Goal: Task Accomplishment & Management: Complete application form

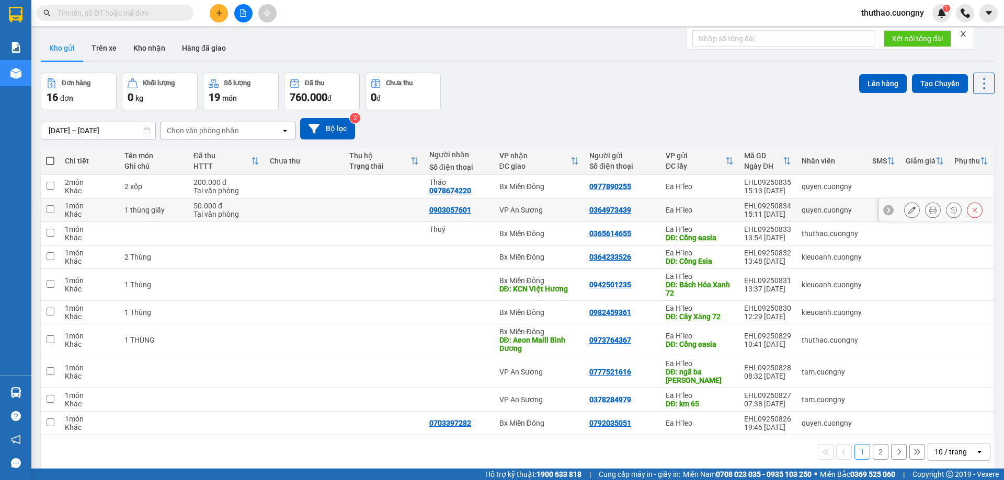
scroll to position [48, 0]
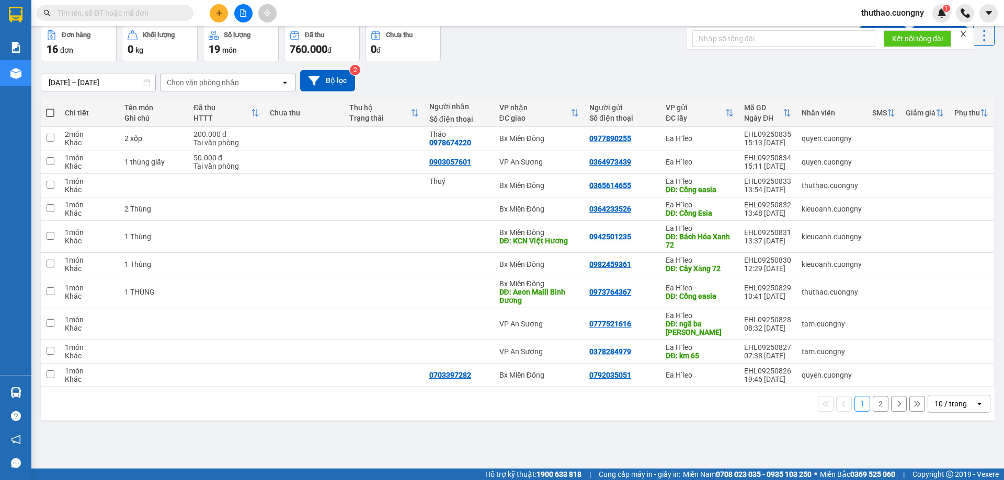
click at [941, 402] on div "10 / trang" at bounding box center [950, 404] width 32 height 10
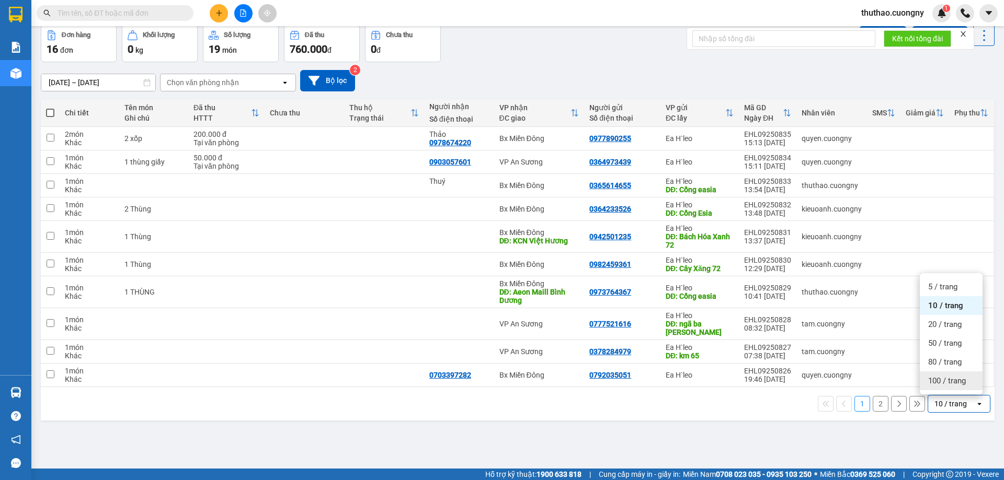
click at [935, 387] on div "100 / trang" at bounding box center [950, 381] width 63 height 19
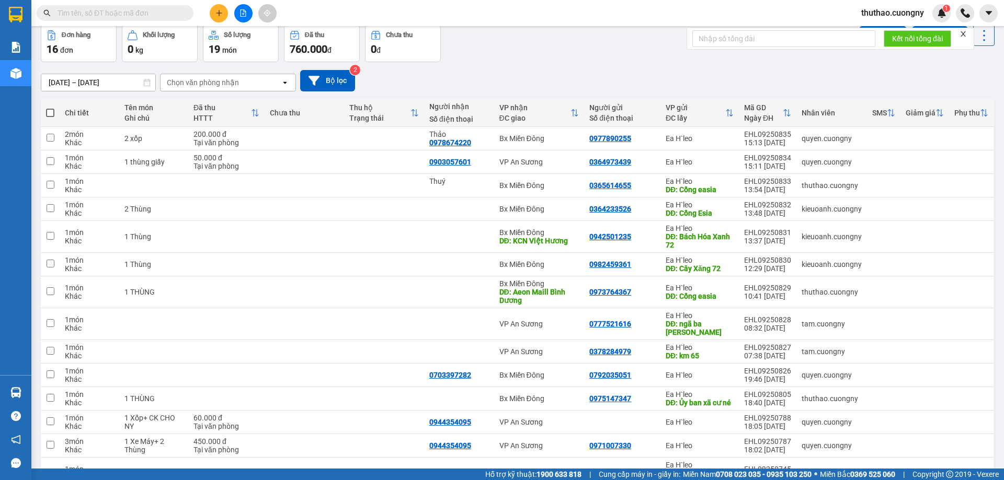
click at [138, 84] on input "[DATE] – [DATE]" at bounding box center [98, 82] width 114 height 17
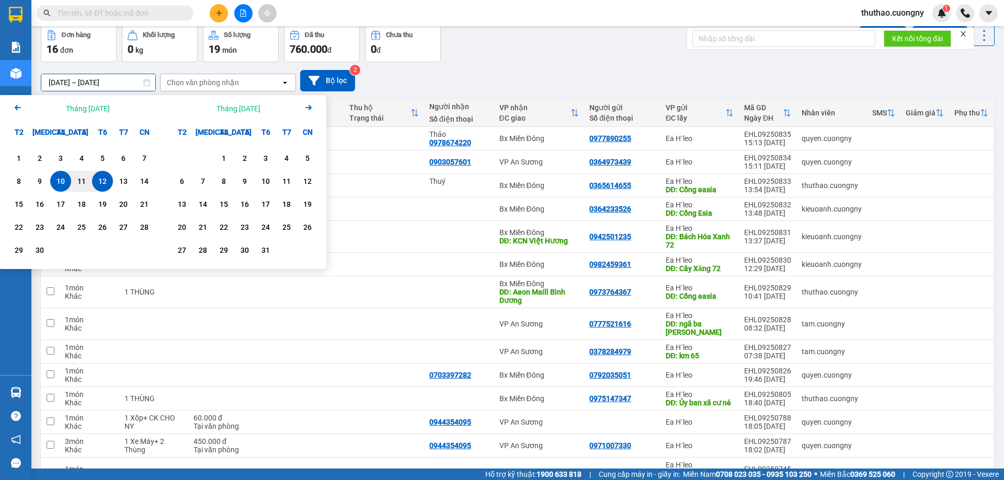
click at [105, 179] on div "12" at bounding box center [102, 181] width 15 height 13
click at [104, 178] on div "12" at bounding box center [102, 181] width 15 height 13
type input "[DATE] – [DATE]"
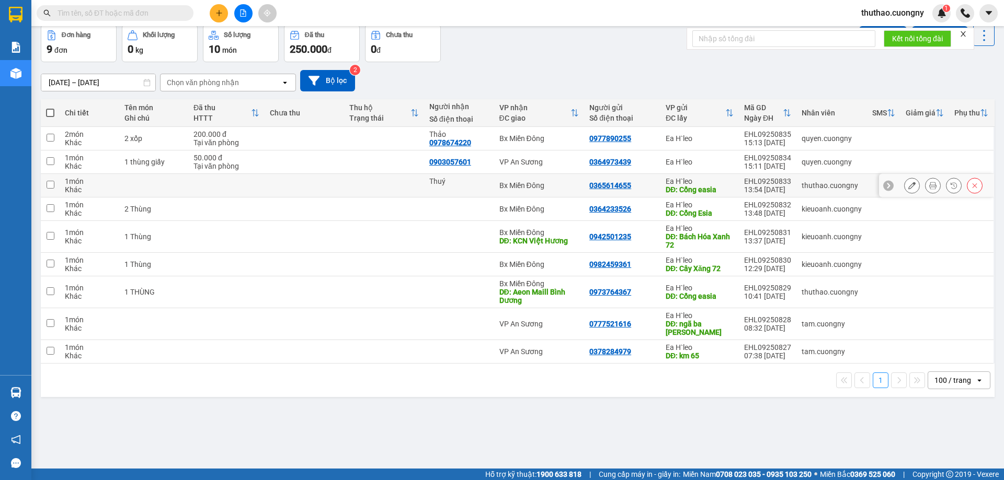
click at [908, 186] on icon at bounding box center [911, 185] width 7 height 7
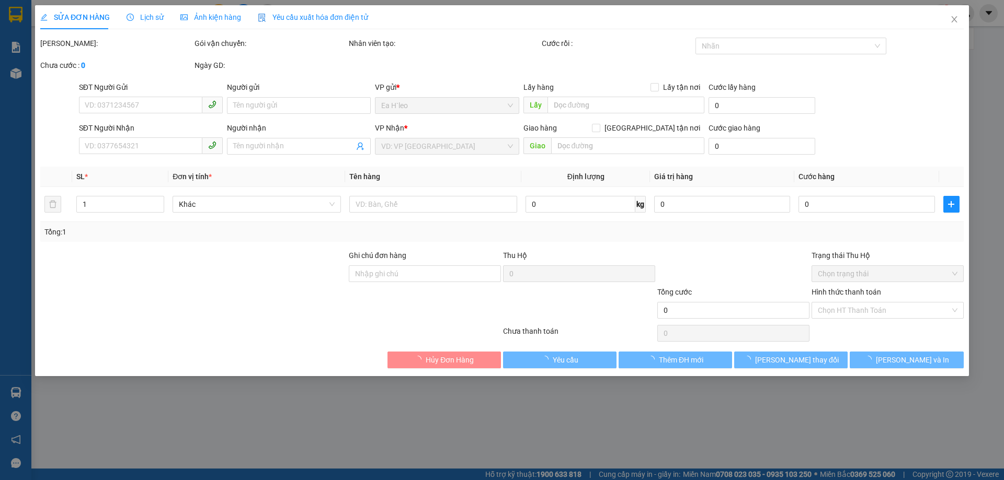
type input "0365614655"
type input "Cổng easia"
drag, startPoint x: 237, startPoint y: 141, endPoint x: 223, endPoint y: 146, distance: 15.5
click at [224, 145] on div "SĐT Người Nhận VD: 0377654321 Người nhận Thuý VP Nhận * Bx Miền Đông Giao hàng…" at bounding box center [521, 140] width 889 height 37
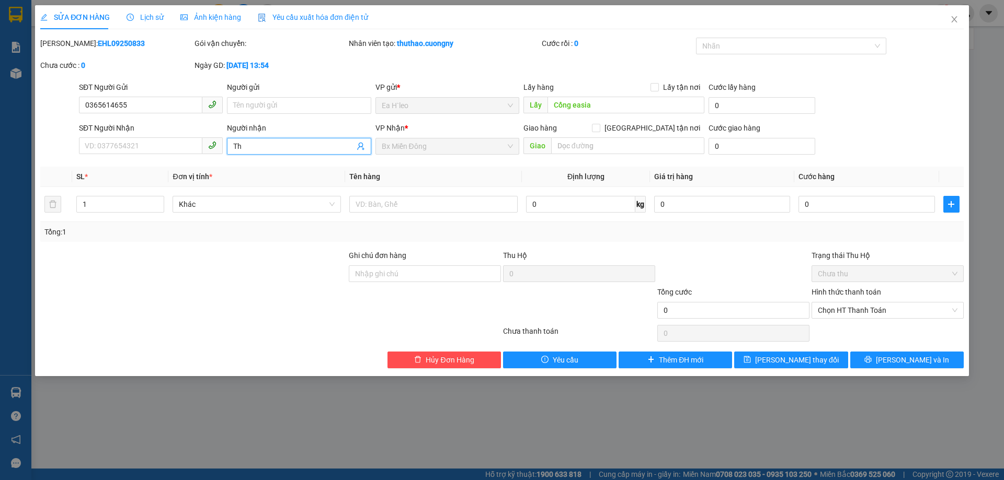
type input "T"
click at [751, 356] on icon "save" at bounding box center [746, 359] width 7 height 7
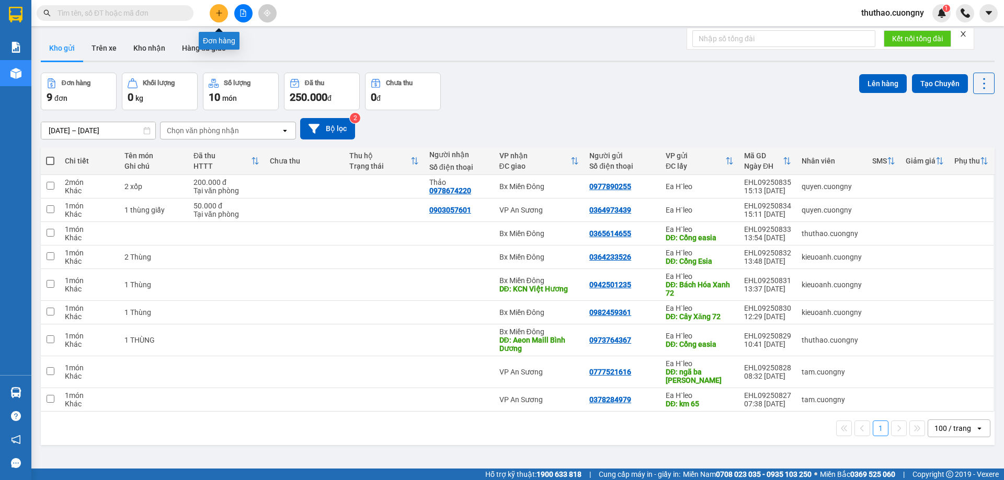
click at [220, 13] on icon "plus" at bounding box center [218, 12] width 7 height 7
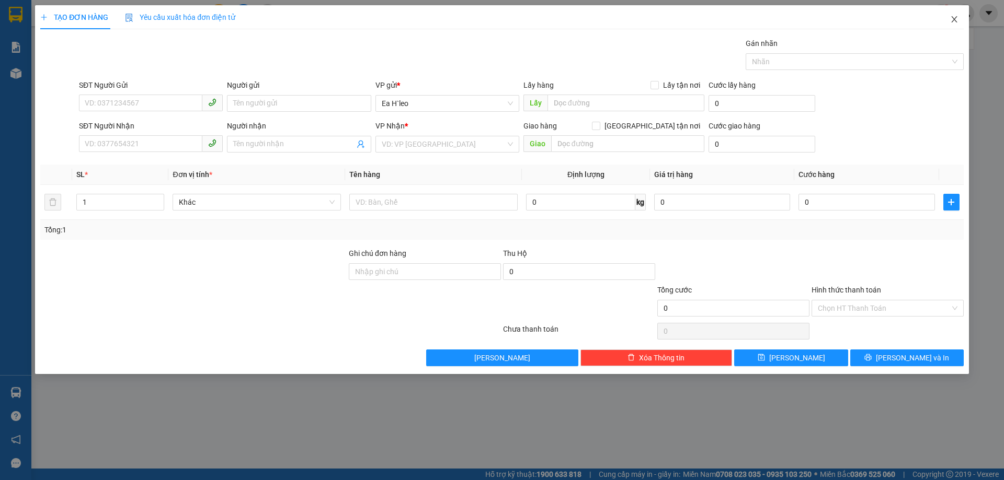
click at [960, 18] on span "Close" at bounding box center [953, 19] width 29 height 29
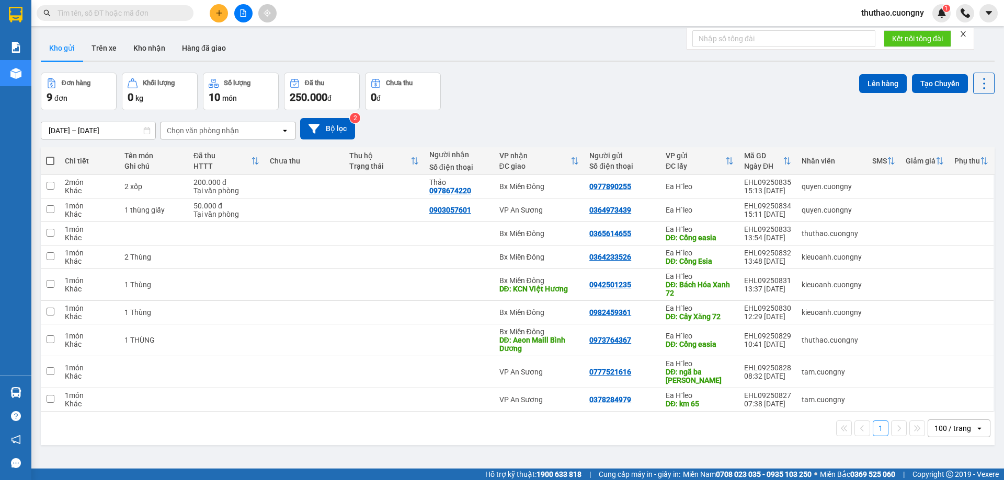
click at [220, 14] on icon "plus" at bounding box center [218, 12] width 7 height 7
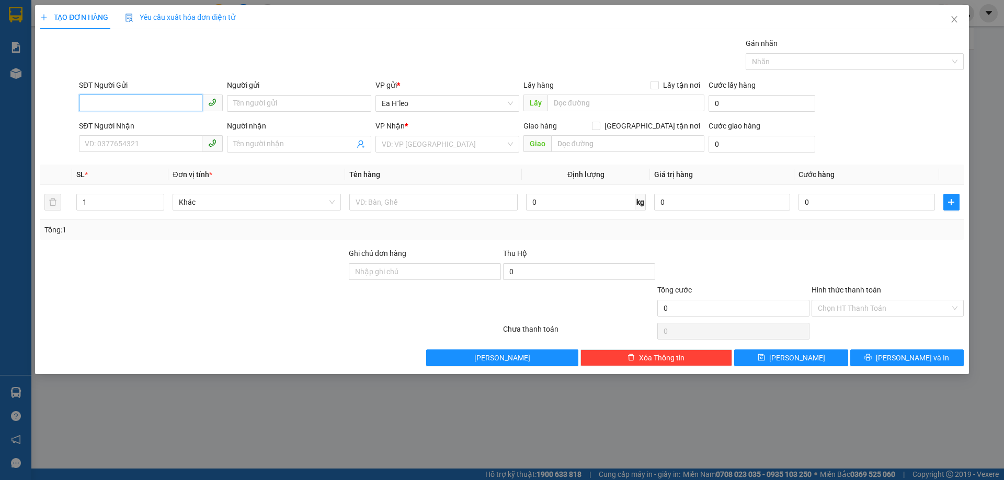
paste input "0977202917"
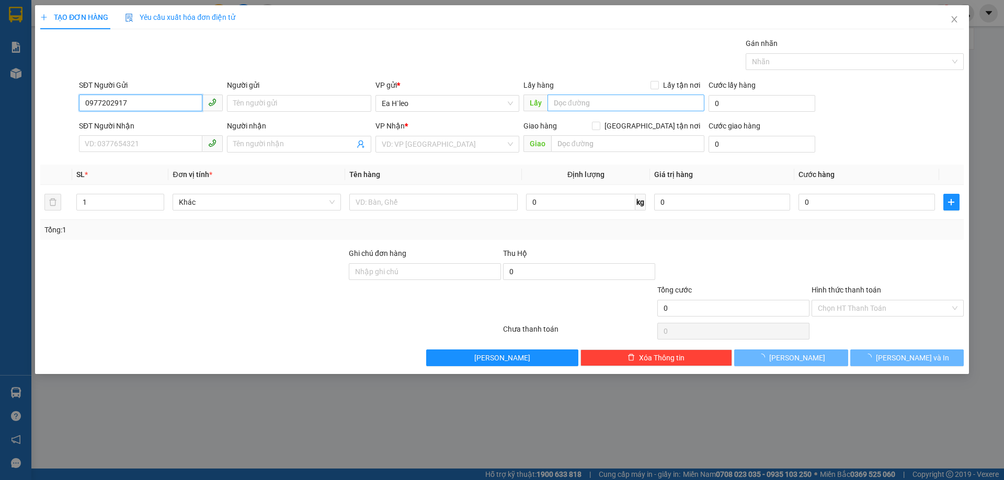
type input "0977202917"
click at [562, 103] on input "text" at bounding box center [625, 103] width 157 height 17
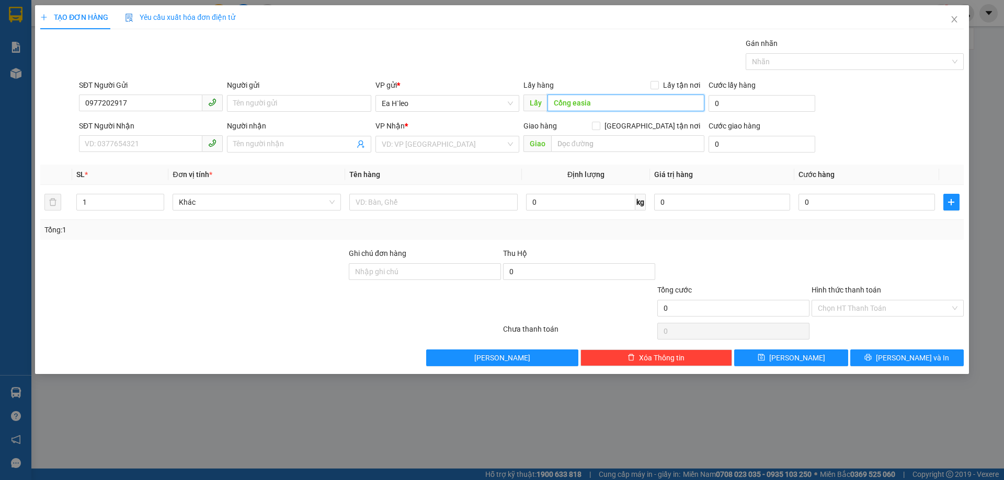
type input "Cổng easia"
click at [454, 154] on div "VP Nhận * VD: VP [GEOGRAPHIC_DATA]" at bounding box center [447, 138] width 144 height 37
drag, startPoint x: 452, startPoint y: 147, endPoint x: 455, endPoint y: 170, distance: 23.8
click at [452, 146] on input "search" at bounding box center [444, 144] width 124 height 16
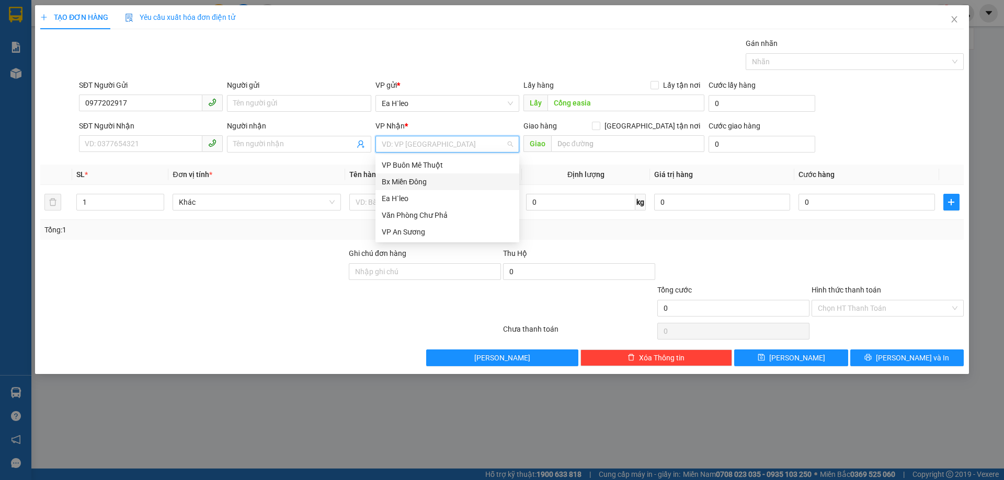
click at [419, 175] on div "Bx Miền Đông" at bounding box center [447, 182] width 144 height 17
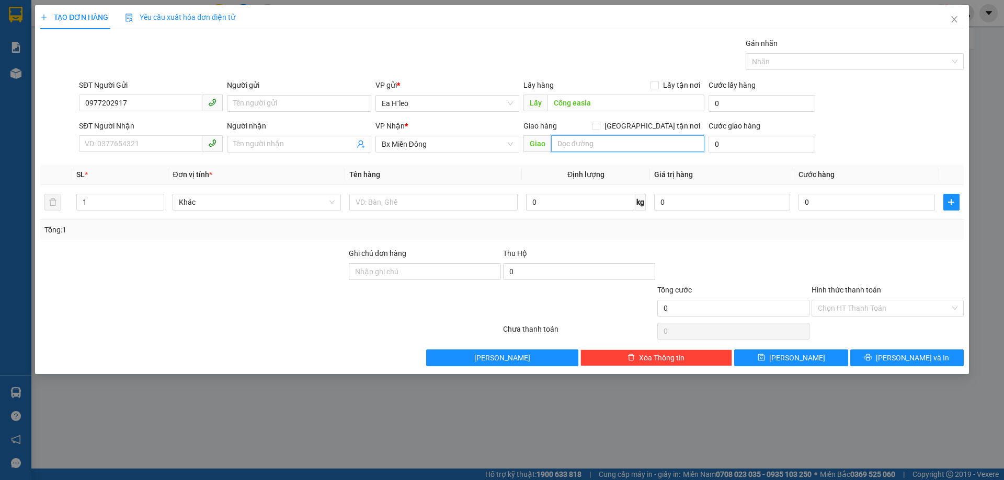
click at [585, 147] on input "text" at bounding box center [627, 143] width 153 height 17
type input "c"
type input "Cổng Chào Bình Dương"
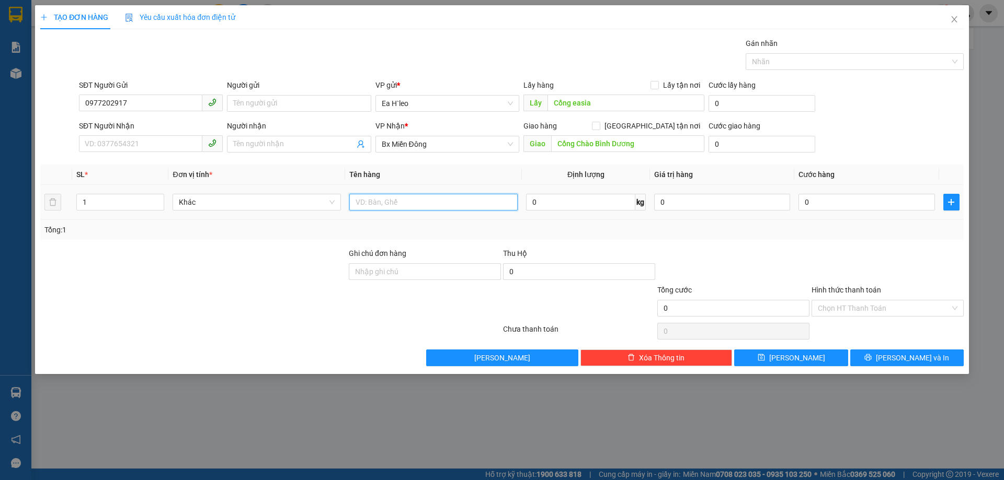
click at [388, 200] on input "text" at bounding box center [433, 202] width 168 height 17
type input "1 thùng"
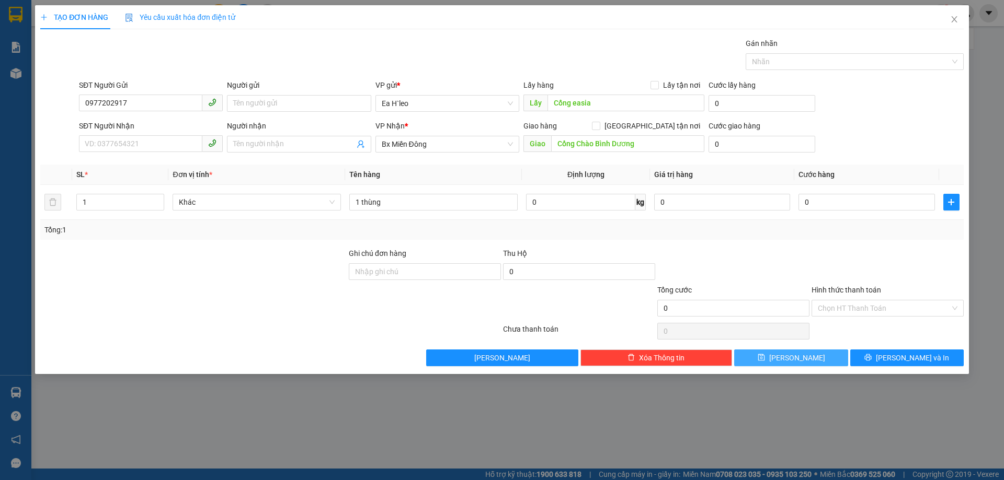
click at [799, 359] on span "[PERSON_NAME]" at bounding box center [797, 357] width 56 height 11
drag, startPoint x: 954, startPoint y: 25, endPoint x: 933, endPoint y: 31, distance: 21.8
click at [953, 25] on span "Close" at bounding box center [953, 19] width 29 height 29
